Goal: Task Accomplishment & Management: Use online tool/utility

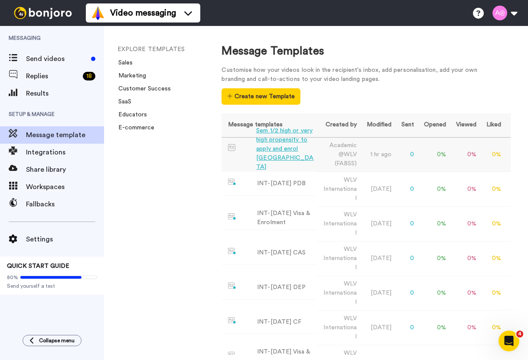
click at [279, 150] on div "Sem 1/2 high or very high propensity to apply and enrol [GEOGRAPHIC_DATA]" at bounding box center [284, 148] width 57 height 45
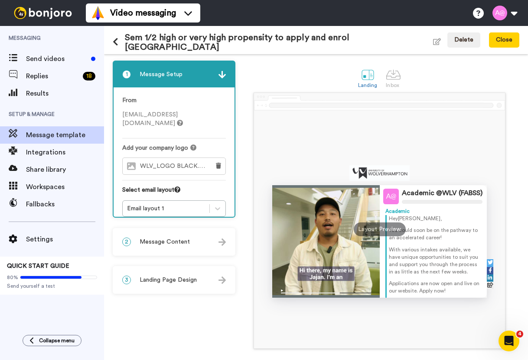
click at [173, 48] on div "Sem 1/2 high or very high propensity to apply and enrol UK Edit name" at bounding box center [277, 40] width 328 height 32
click at [433, 40] on icon "button" at bounding box center [437, 41] width 8 height 7
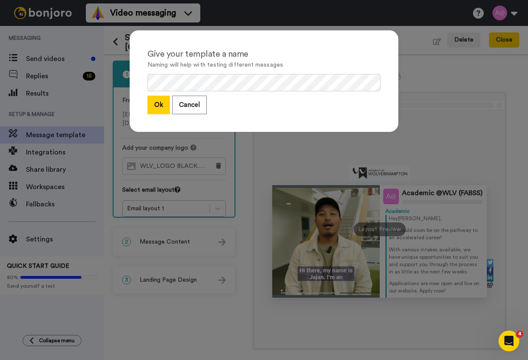
click at [154, 76] on div "Give your template a name Naming will help with testing different messages Ok C…" at bounding box center [264, 81] width 269 height 102
click at [159, 104] on button "Ok" at bounding box center [158, 105] width 23 height 19
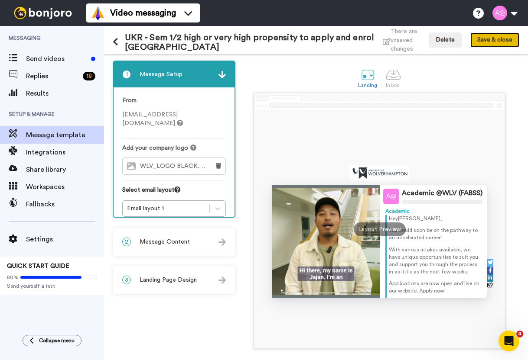
click at [492, 43] on button "Save & close" at bounding box center [494, 40] width 49 height 16
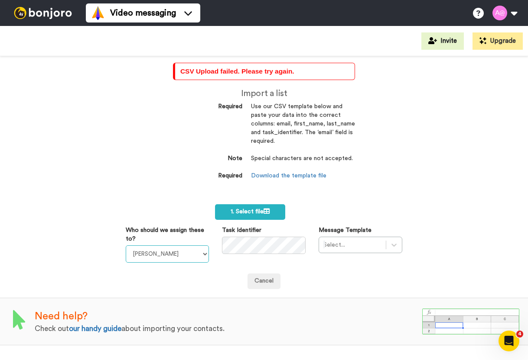
click at [194, 257] on select "Laura Wright Amarjit Duggal WLV Academic (FSE) Divandra Birla Bolutife Ademokoy…" at bounding box center [168, 254] width 84 height 17
select select "2217c12c-77ea-4271-839b-230037161a56"
click at [126, 246] on select "Laura Wright Amarjit Duggal WLV Academic (FSE) Divandra Birla Bolutife Ademokoy…" at bounding box center [168, 254] width 84 height 17
click at [86, 161] on div "CSV Upload failed. Please try again. Import a list Required Use our CSV templat…" at bounding box center [264, 208] width 528 height 304
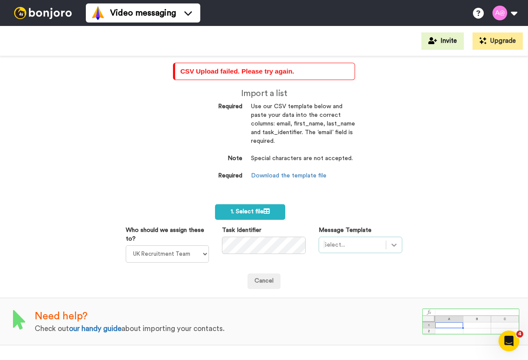
click at [388, 244] on div "Select..." at bounding box center [360, 245] width 84 height 16
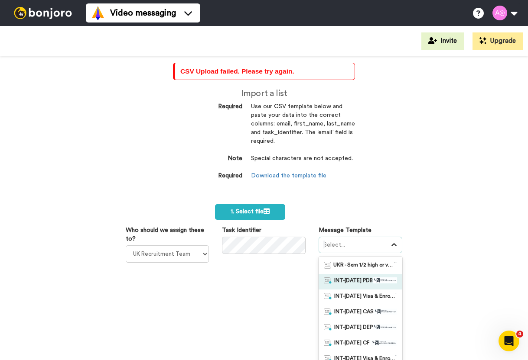
scroll to position [30, 0]
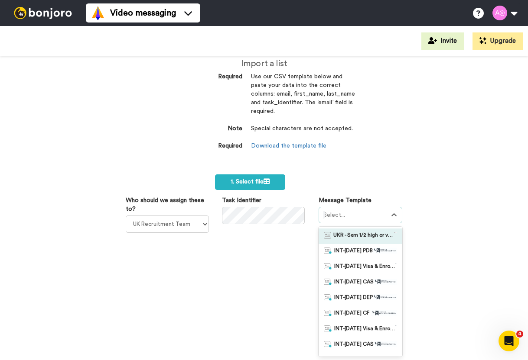
click at [362, 235] on span "UKR - Sem 1/2 high or very high propensity to apply and enrol [GEOGRAPHIC_DATA]" at bounding box center [363, 236] width 61 height 9
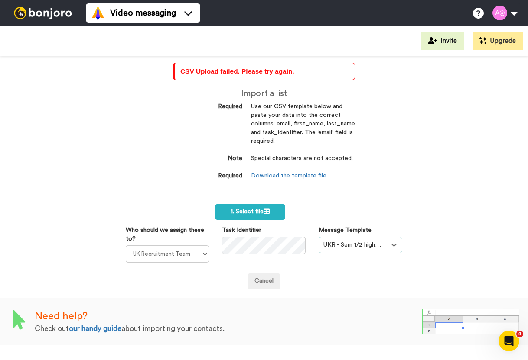
scroll to position [0, 0]
click at [251, 212] on span "1. Select file" at bounding box center [249, 212] width 39 height 6
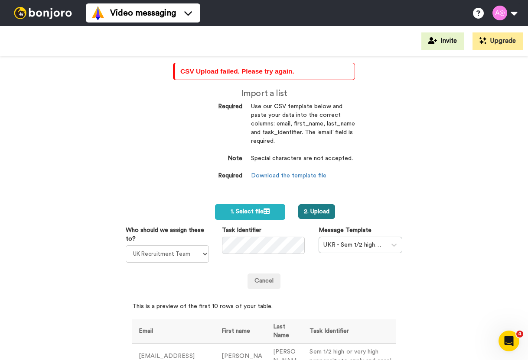
click at [316, 211] on button "2. Upload" at bounding box center [316, 211] width 37 height 15
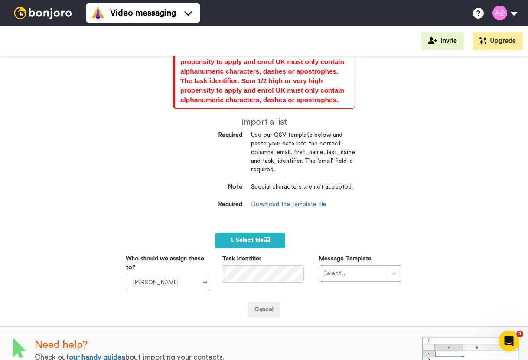
scroll to position [5662, 0]
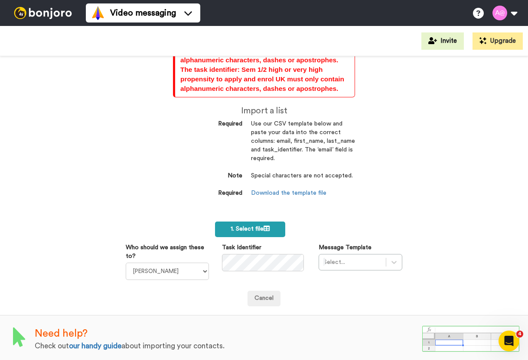
drag, startPoint x: 269, startPoint y: 12, endPoint x: 272, endPoint y: 222, distance: 209.7
click at [269, 12] on div "Video messaging Help docs Settings" at bounding box center [307, 13] width 442 height 26
click at [263, 227] on icon at bounding box center [266, 229] width 6 height 6
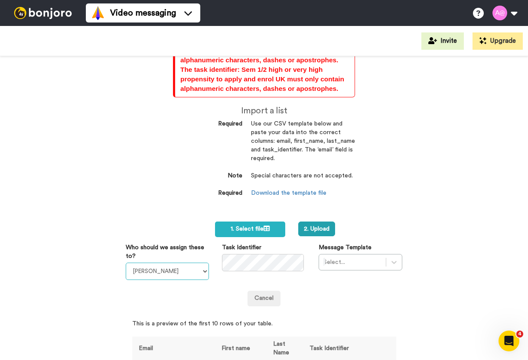
click at [185, 276] on select "Laura Wright Amarjit Duggal WLV Academic (FSE) Divandra Birla Bolutife Ademokoy…" at bounding box center [168, 271] width 84 height 17
select select "2217c12c-77ea-4271-839b-230037161a56"
click at [126, 263] on select "Laura Wright Amarjit Duggal WLV Academic (FSE) Divandra Birla Bolutife Ademokoy…" at bounding box center [168, 271] width 84 height 17
click at [358, 264] on div "Select..." at bounding box center [360, 262] width 84 height 16
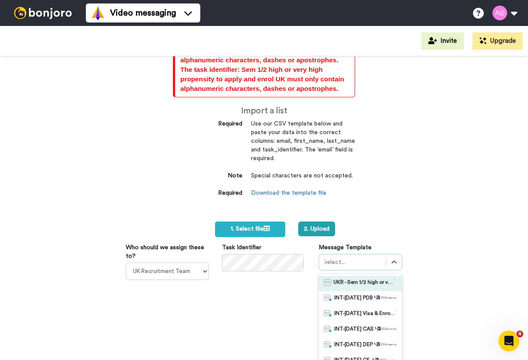
scroll to position [5710, 0]
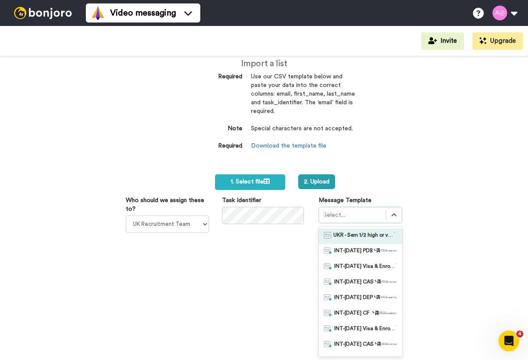
click at [366, 233] on span "UKR - Sem 1/2 high or very high propensity to apply and enrol [GEOGRAPHIC_DATA]" at bounding box center [363, 236] width 61 height 9
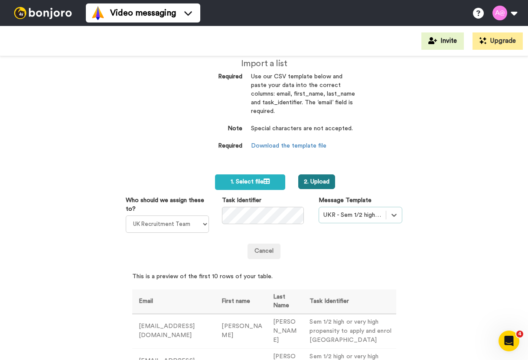
click at [311, 183] on button "2. Upload" at bounding box center [316, 182] width 37 height 15
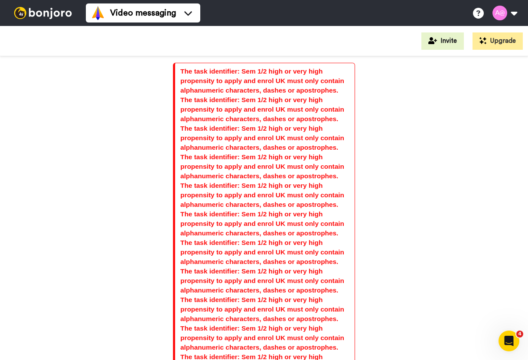
click at [145, 181] on div "The task identifier: Sem 1/2 high or very high propensity to apply and enrol UK…" at bounding box center [264, 208] width 528 height 304
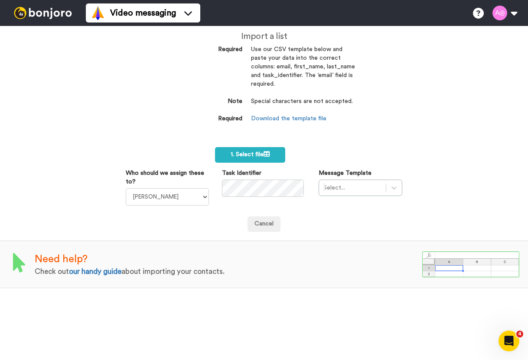
scroll to position [97, 0]
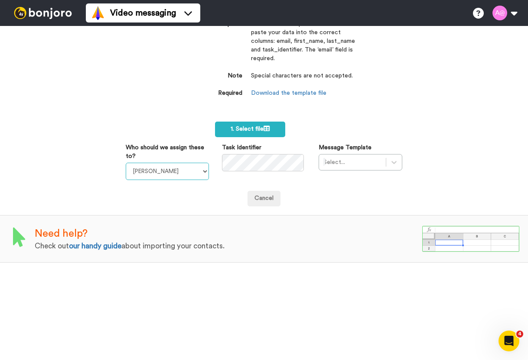
click at [203, 169] on select "Laura Wright Amarjit Duggal WLV Academic (FSE) Divandra Birla Bolutife Ademokoy…" at bounding box center [168, 171] width 84 height 17
select select "2217c12c-77ea-4271-839b-230037161a56"
click at [126, 163] on select "Laura Wright Amarjit Duggal WLV Academic (FSE) Divandra Birla Bolutife Ademokoy…" at bounding box center [168, 171] width 84 height 17
click at [389, 158] on icon at bounding box center [393, 162] width 9 height 9
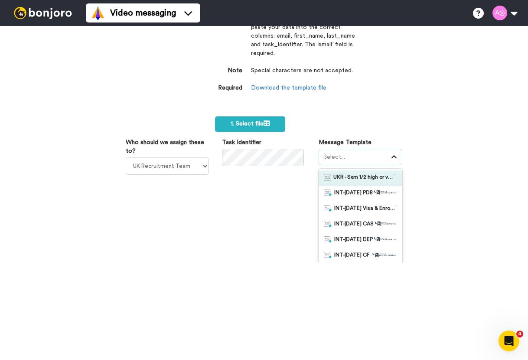
scroll to position [0, 0]
click at [365, 178] on span "UKR - Sem 1/2 high or very high propensity to apply and enrol [GEOGRAPHIC_DATA]" at bounding box center [363, 178] width 61 height 9
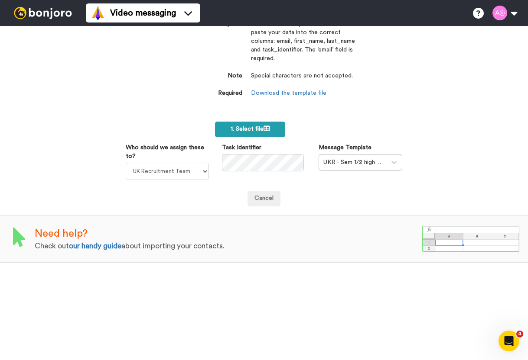
click at [254, 122] on label "1. Select file" at bounding box center [250, 130] width 70 height 16
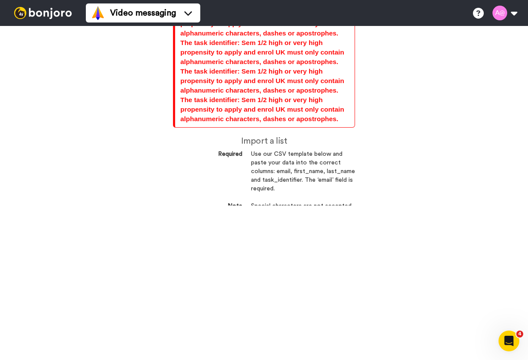
scroll to position [5476, 0]
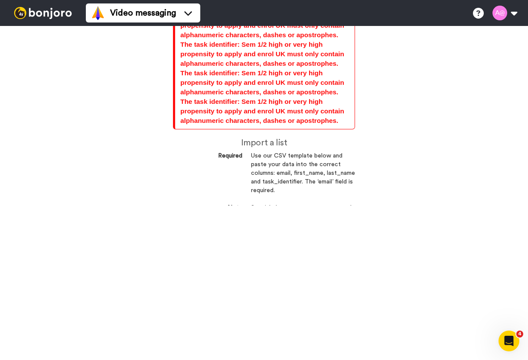
click at [193, 150] on div "Import a list Required Use our CSV template below and paste your data into the …" at bounding box center [264, 192] width 182 height 109
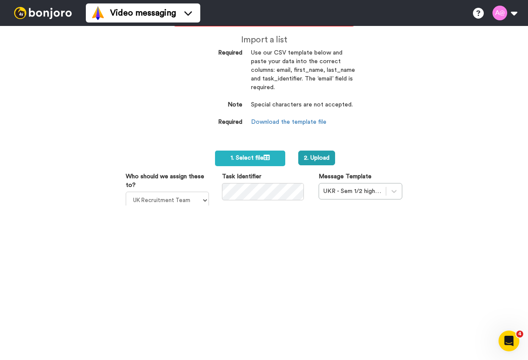
scroll to position [5580, 0]
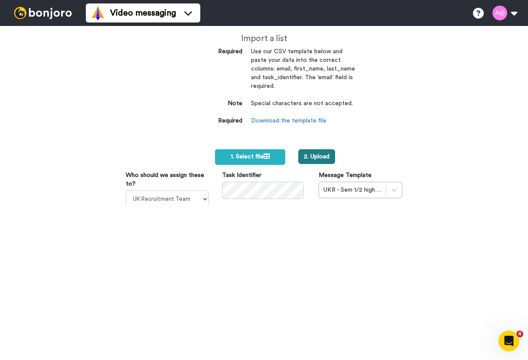
click at [301, 153] on button "2. Upload" at bounding box center [316, 156] width 37 height 15
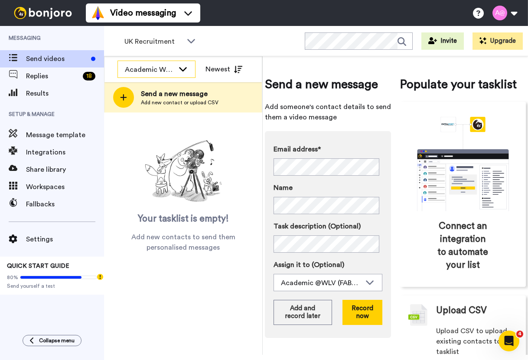
click at [177, 72] on div "Academic WLV (FEHW)" at bounding box center [156, 69] width 77 height 17
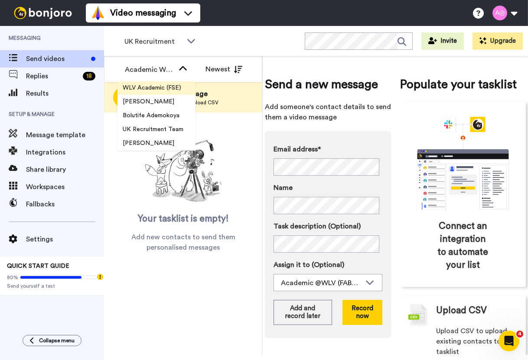
scroll to position [42, 0]
click at [163, 133] on span "UK Recruitment Team" at bounding box center [152, 129] width 71 height 9
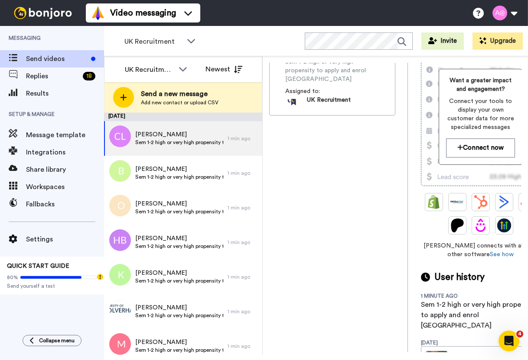
scroll to position [178, 0]
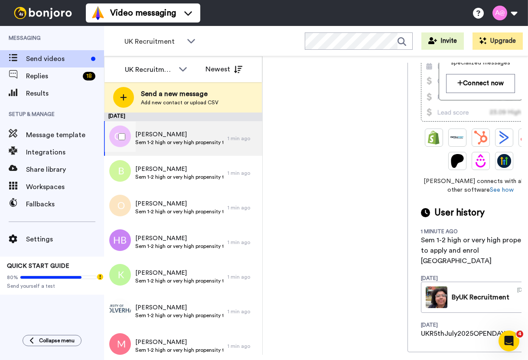
click at [120, 140] on div at bounding box center [119, 137] width 31 height 30
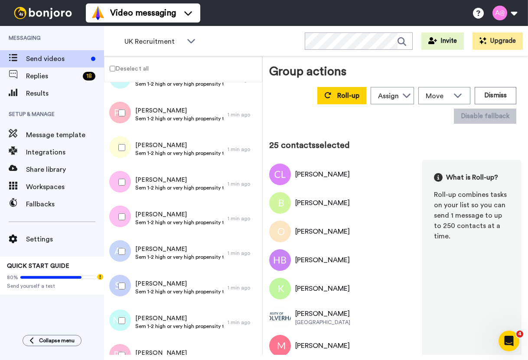
scroll to position [1000, 0]
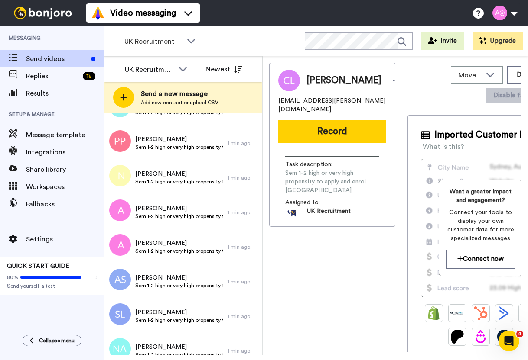
click at [111, 67] on div "UK Recruitment Team Newest" at bounding box center [182, 69] width 157 height 26
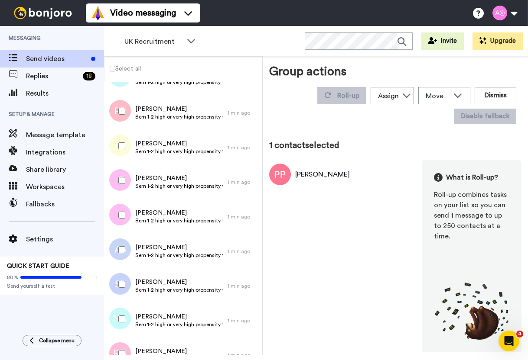
click at [120, 140] on div at bounding box center [119, 146] width 31 height 30
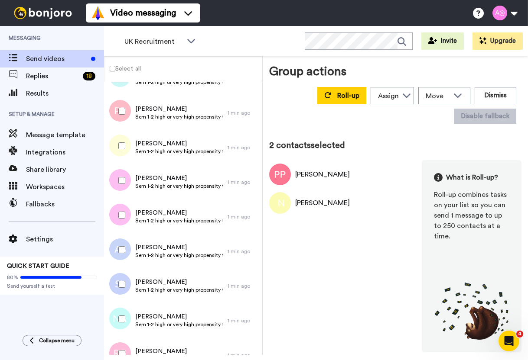
click at [122, 69] on label "Select all" at bounding box center [122, 68] width 36 height 10
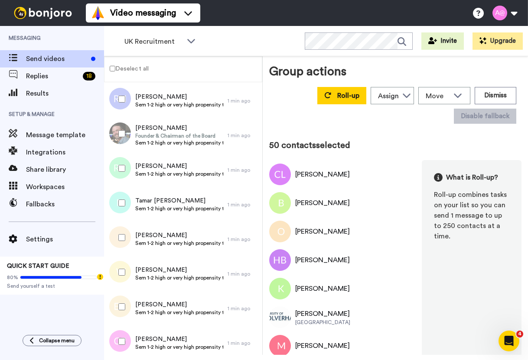
scroll to position [1602, 0]
click at [109, 69] on label "Deselect all" at bounding box center [126, 68] width 44 height 10
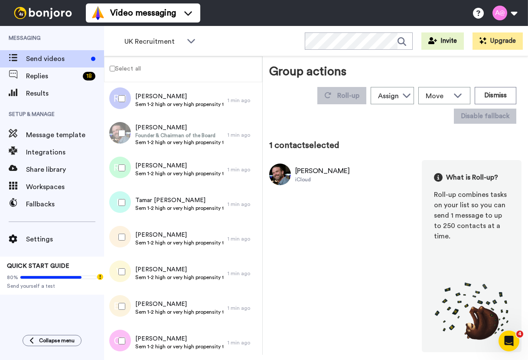
click at [117, 71] on label "Select all" at bounding box center [122, 68] width 36 height 10
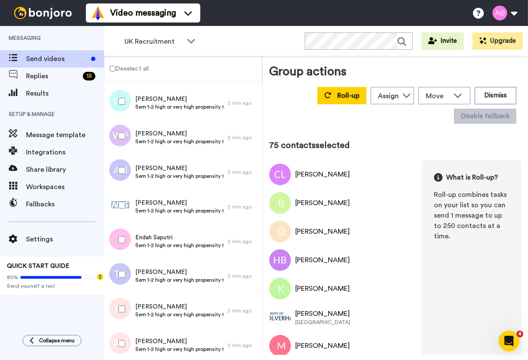
scroll to position [4926, 0]
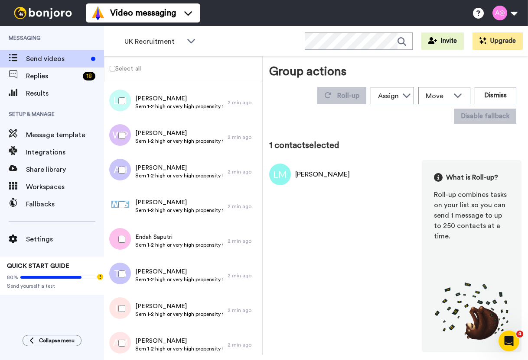
click at [115, 70] on label "Select all" at bounding box center [122, 68] width 36 height 10
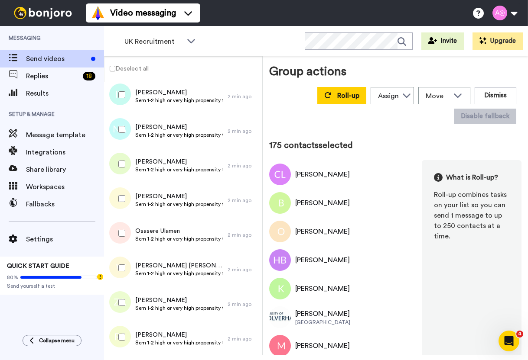
scroll to position [6632, 0]
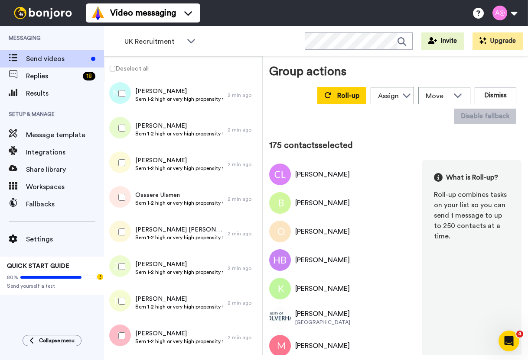
click at [116, 68] on label "Deselect all" at bounding box center [126, 68] width 44 height 10
